Goal: Entertainment & Leisure: Consume media (video, audio)

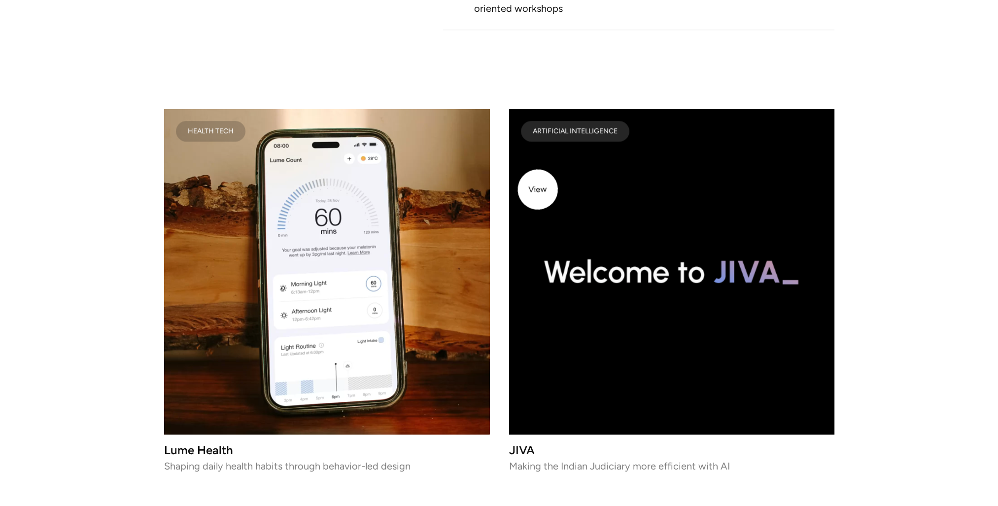
scroll to position [1232, 0]
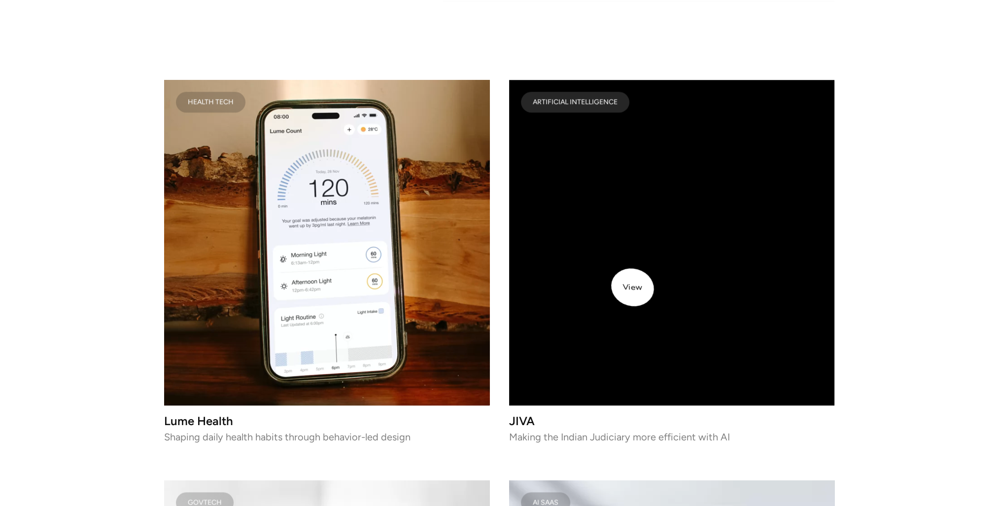
click at [655, 290] on video at bounding box center [671, 242] width 325 height 325
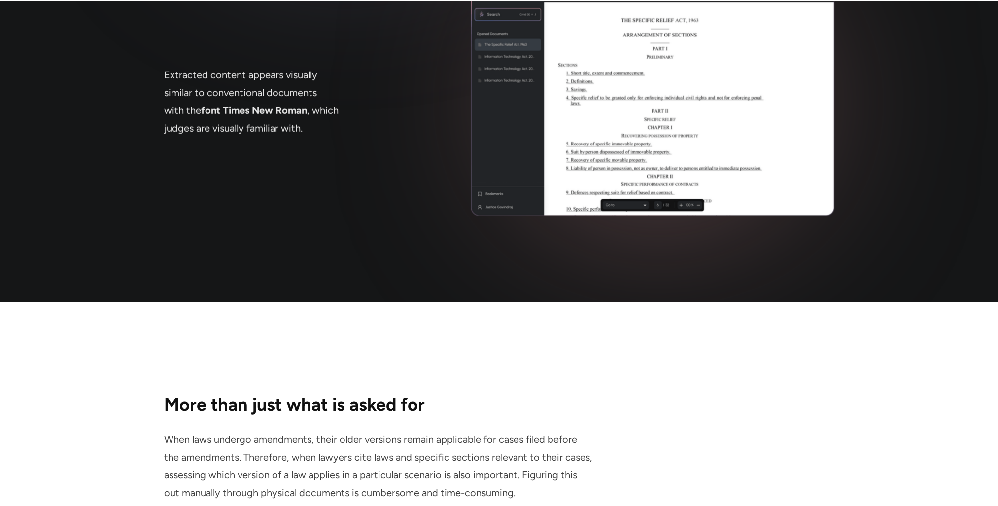
scroll to position [3609, 0]
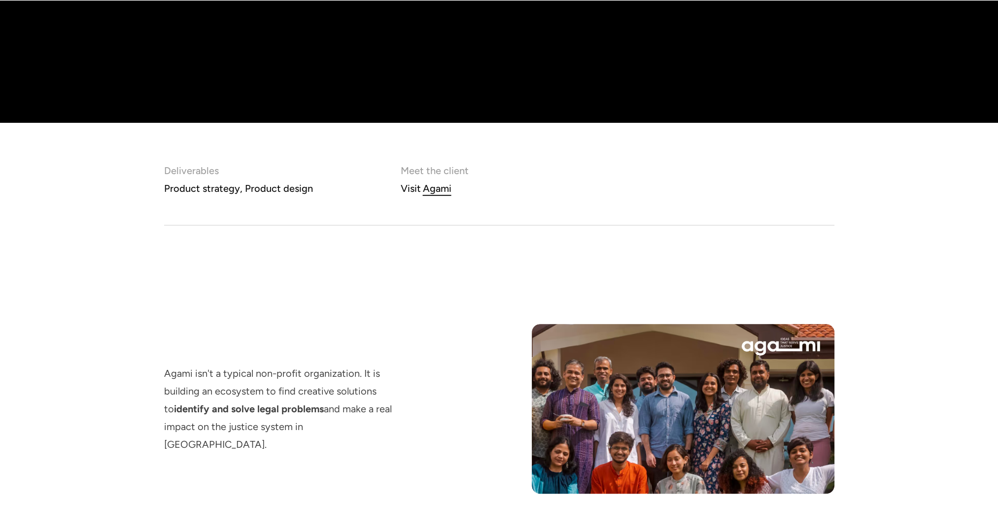
scroll to position [592, 0]
